Goal: Information Seeking & Learning: Learn about a topic

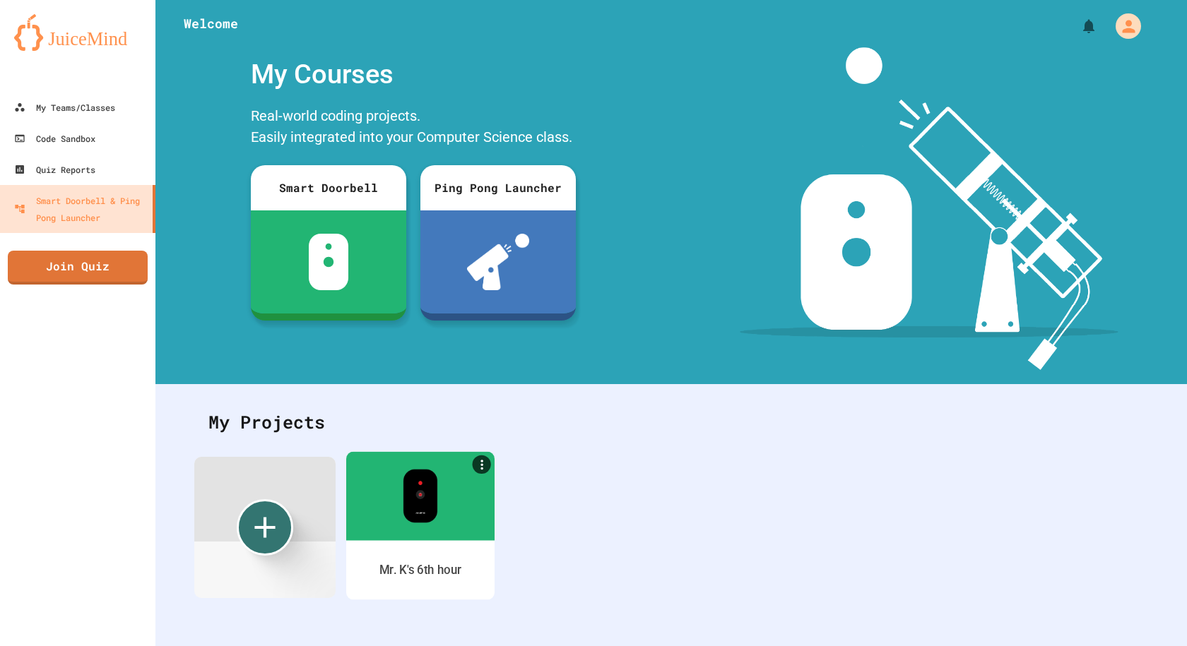
click at [382, 491] on div at bounding box center [420, 495] width 148 height 89
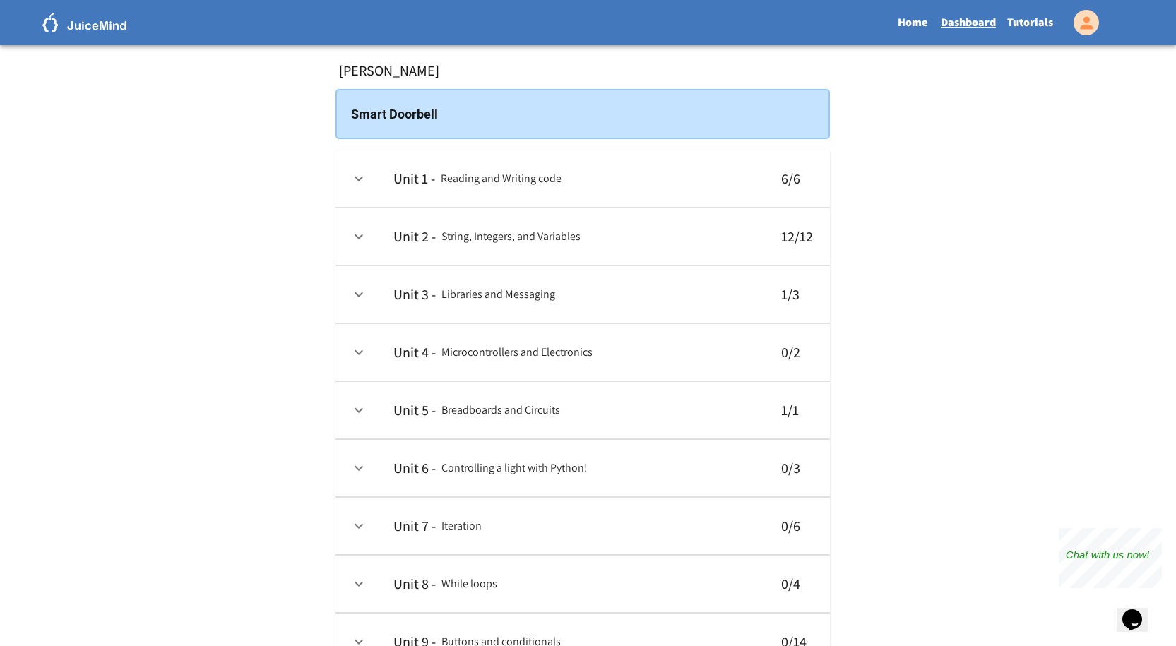
click at [1036, 25] on link "Tutorials" at bounding box center [1030, 22] width 57 height 32
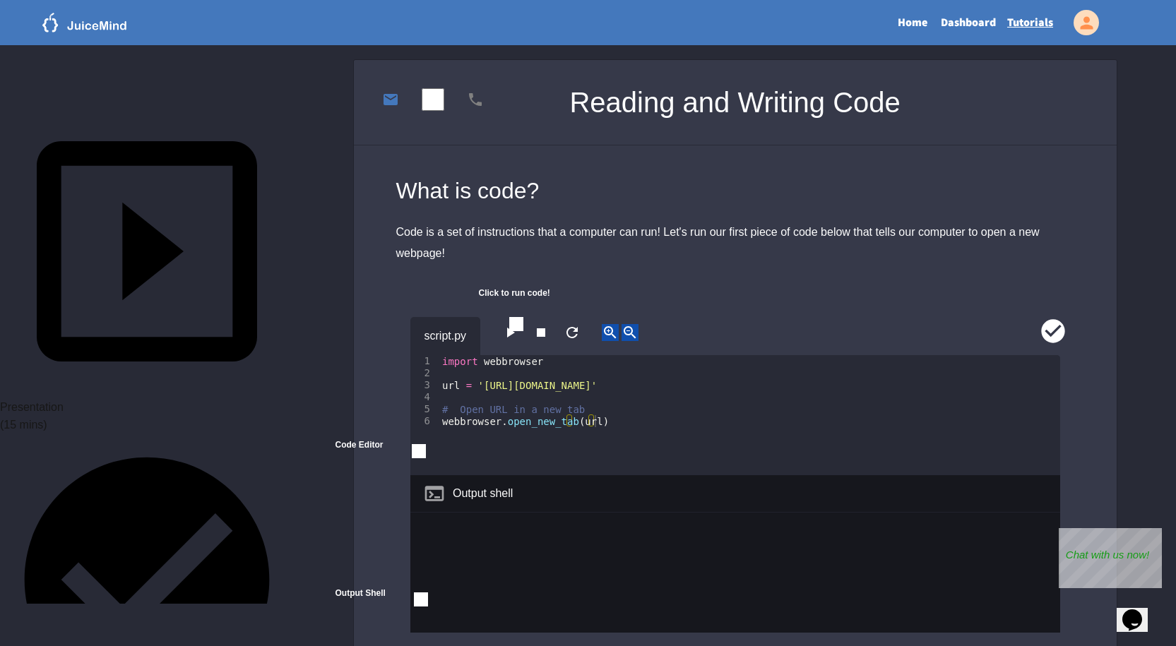
scroll to position [283, 0]
